Goal: Navigation & Orientation: Find specific page/section

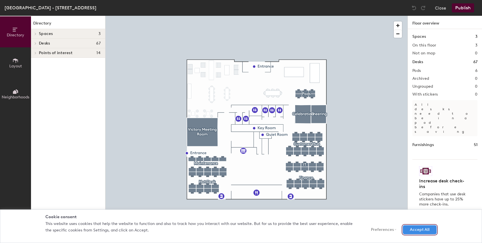
click at [419, 229] on button "Accept All" at bounding box center [420, 229] width 34 height 9
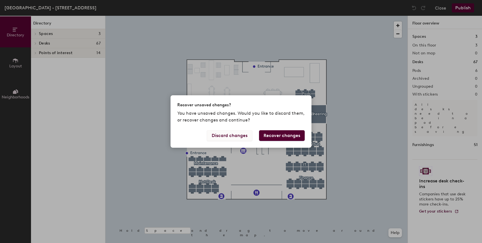
click at [242, 137] on button "Discard changes" at bounding box center [229, 135] width 45 height 11
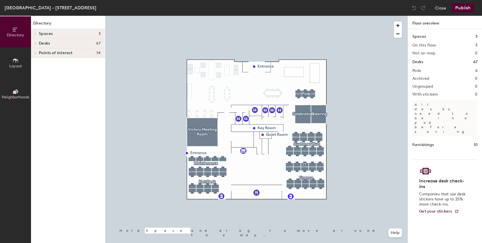
click at [14, 9] on div "[GEOGRAPHIC_DATA] - [STREET_ADDRESS]" at bounding box center [51, 7] width 92 height 7
click at [440, 4] on button "Close" at bounding box center [440, 7] width 11 height 9
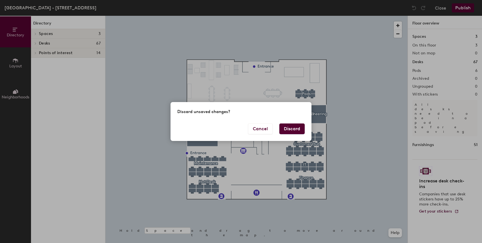
click at [294, 128] on button "Discard" at bounding box center [292, 129] width 25 height 11
